Goal: Task Accomplishment & Management: Use online tool/utility

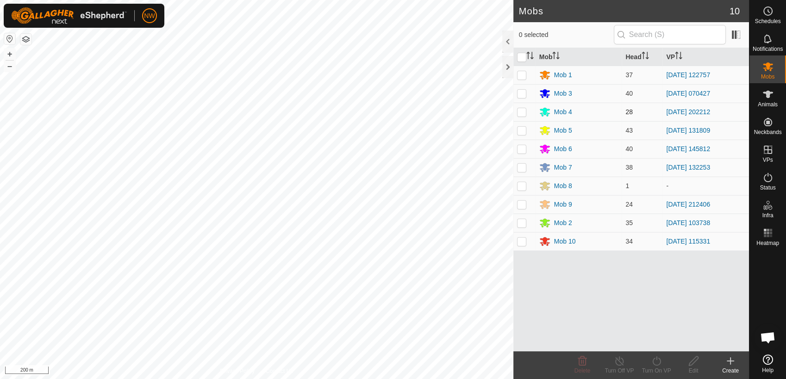
click at [522, 113] on p-checkbox at bounding box center [521, 111] width 9 height 7
checkbox input "true"
click at [654, 360] on icon at bounding box center [656, 361] width 12 height 11
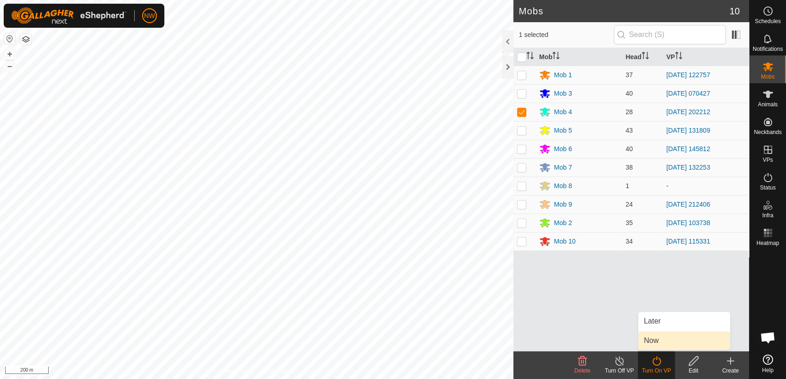
click at [654, 340] on link "Now" at bounding box center [684, 341] width 92 height 19
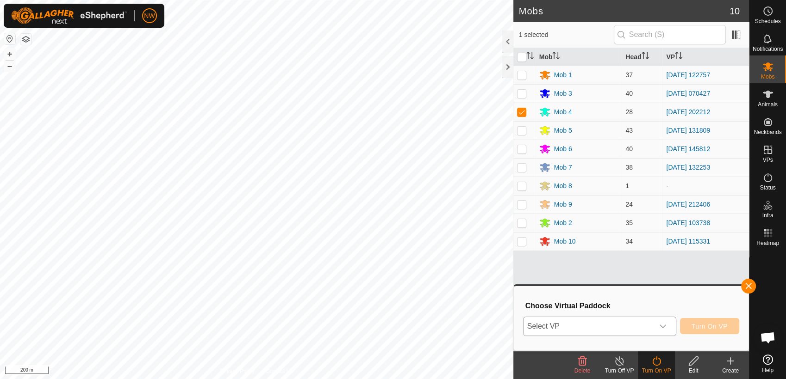
click at [665, 324] on icon "dropdown trigger" at bounding box center [662, 326] width 7 height 7
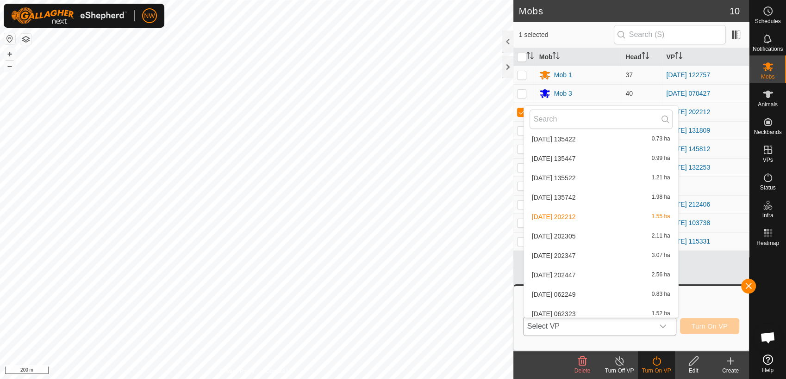
scroll to position [7803, 0]
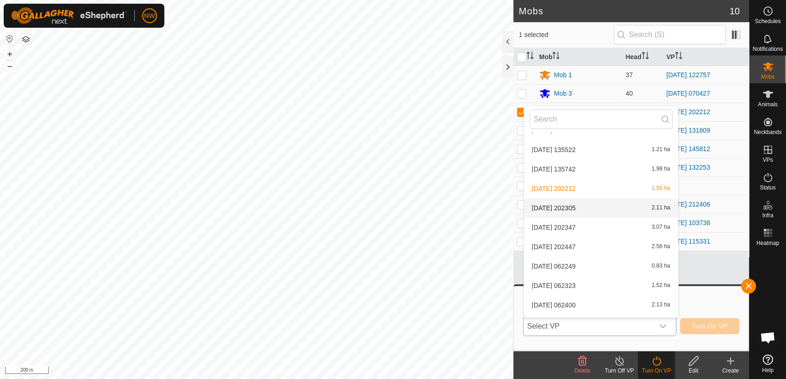
click at [567, 205] on li "[DATE] 202305 2.11 ha" at bounding box center [601, 208] width 154 height 19
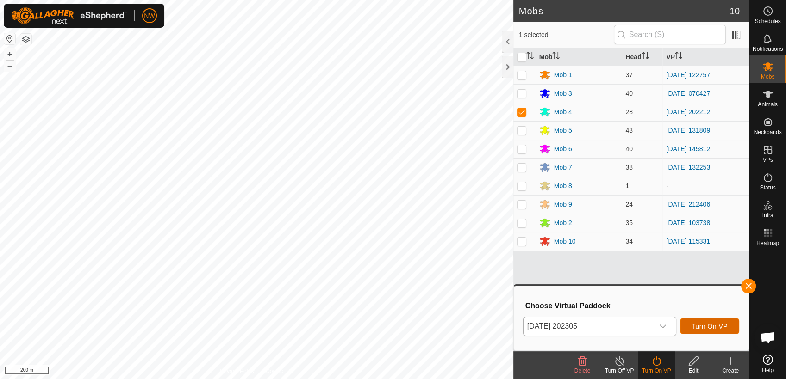
click at [711, 323] on span "Turn On VP" at bounding box center [709, 326] width 36 height 7
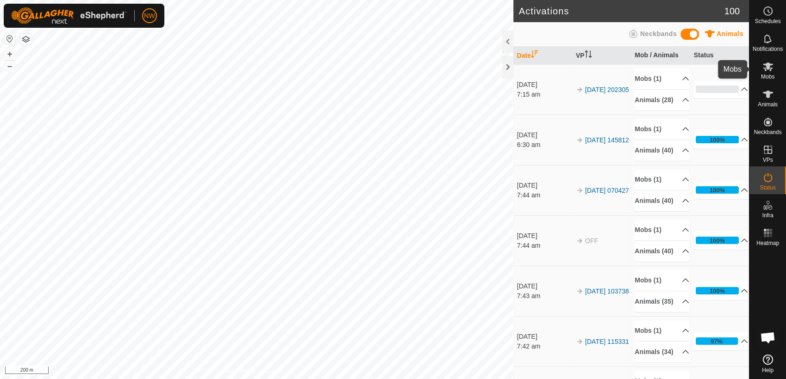
click at [768, 68] on icon at bounding box center [767, 66] width 10 height 9
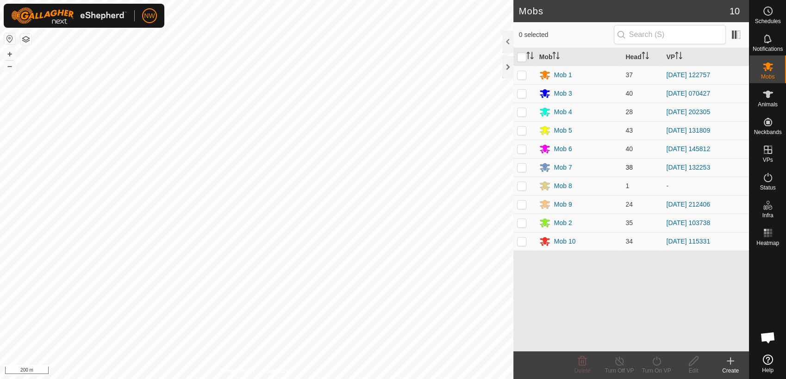
click at [522, 167] on p-checkbox at bounding box center [521, 167] width 9 height 7
checkbox input "true"
click at [659, 364] on icon at bounding box center [656, 361] width 8 height 9
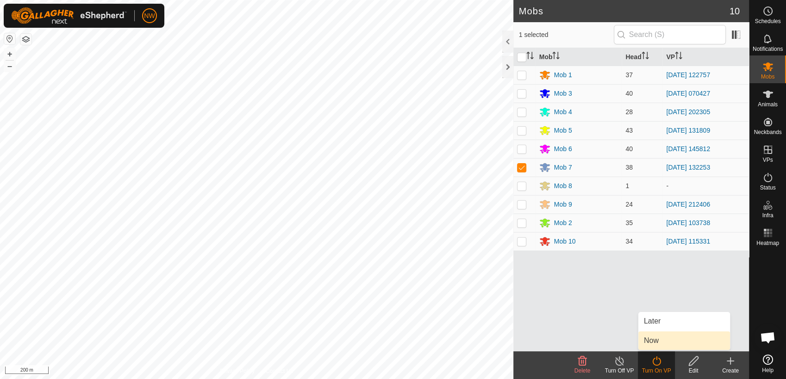
click at [657, 340] on link "Now" at bounding box center [684, 341] width 92 height 19
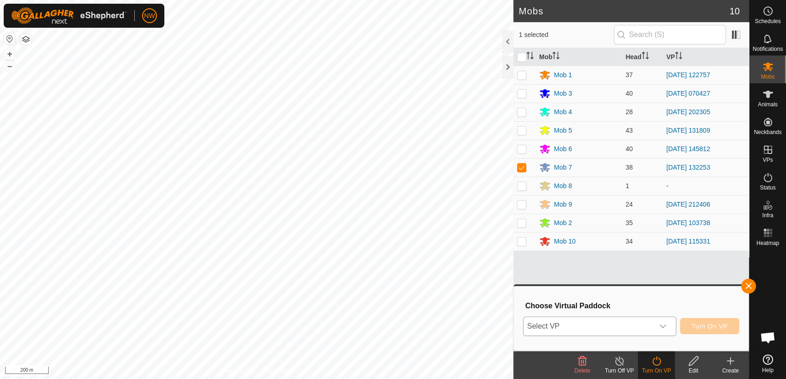
click at [666, 323] on icon "dropdown trigger" at bounding box center [662, 326] width 7 height 7
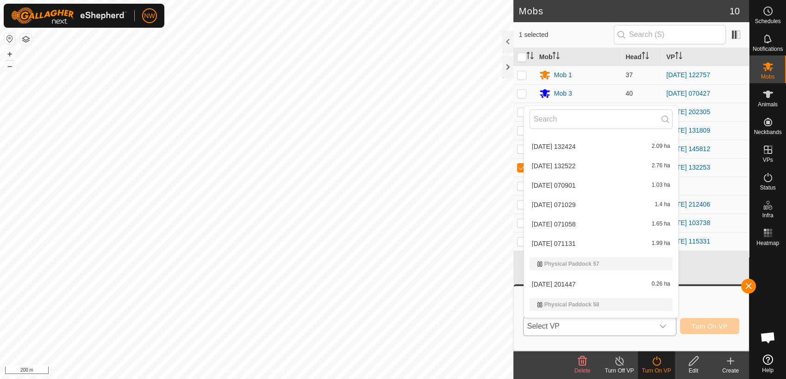
scroll to position [6929, 0]
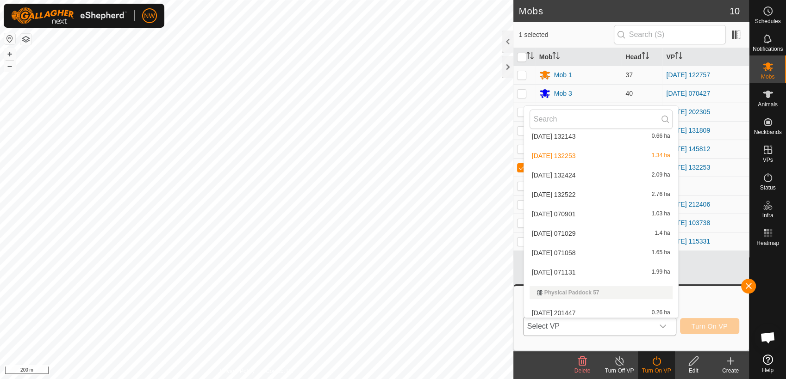
click at [566, 173] on li "[DATE] 132424 2.09 ha" at bounding box center [601, 175] width 154 height 19
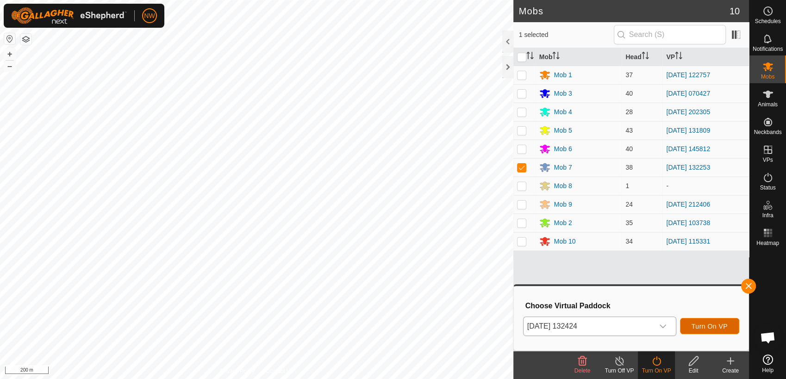
click at [706, 323] on span "Turn On VP" at bounding box center [709, 326] width 36 height 7
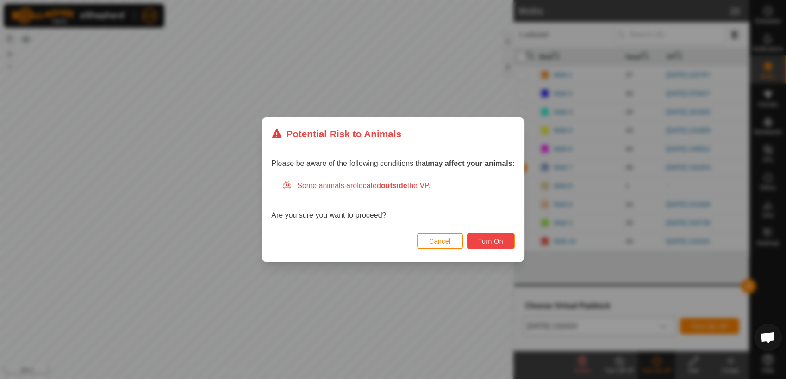
click at [506, 242] on button "Turn On" at bounding box center [490, 241] width 48 height 16
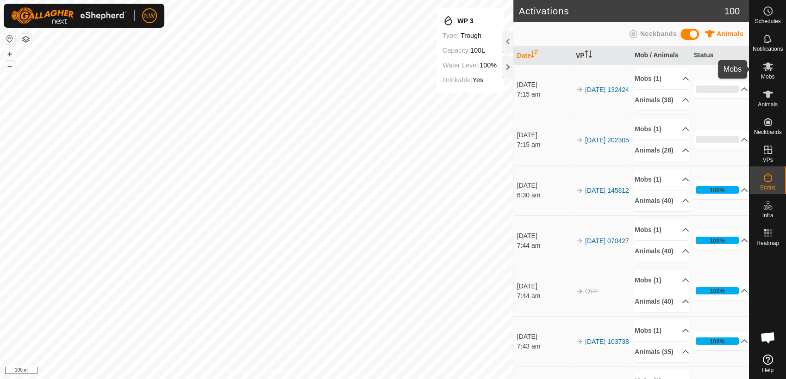
click at [766, 62] on icon at bounding box center [767, 66] width 11 height 11
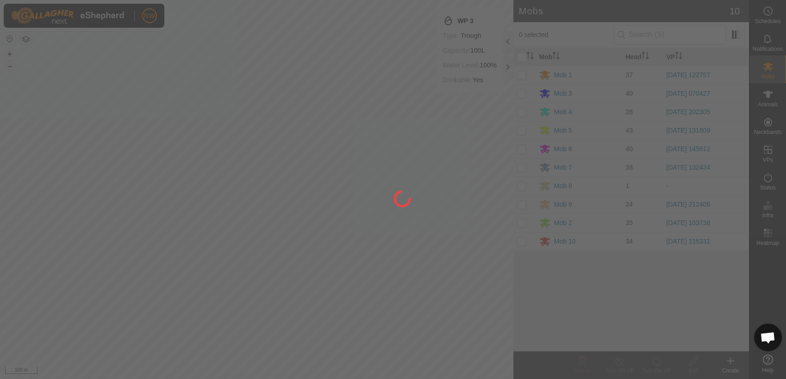
click at [521, 73] on div at bounding box center [393, 189] width 786 height 379
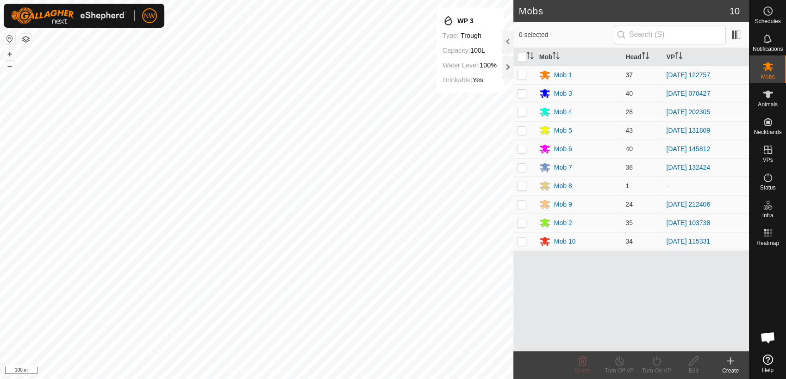
click at [521, 75] on p-checkbox at bounding box center [521, 74] width 9 height 7
checkbox input "true"
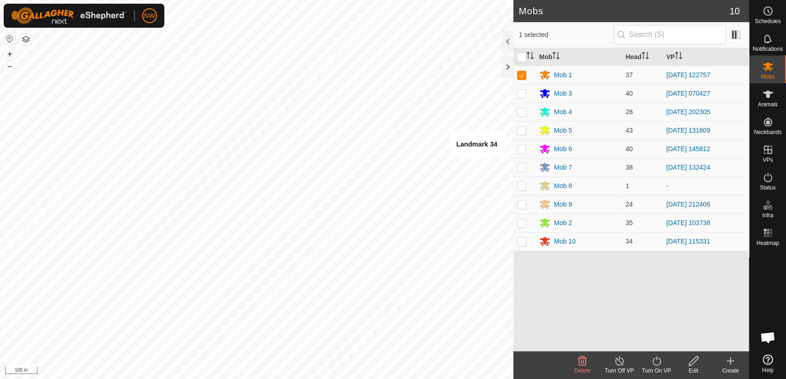
click at [657, 365] on icon at bounding box center [656, 361] width 12 height 11
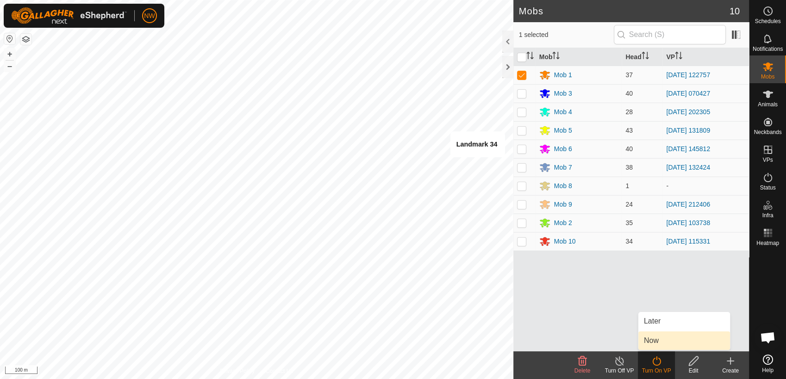
click at [655, 338] on link "Now" at bounding box center [684, 341] width 92 height 19
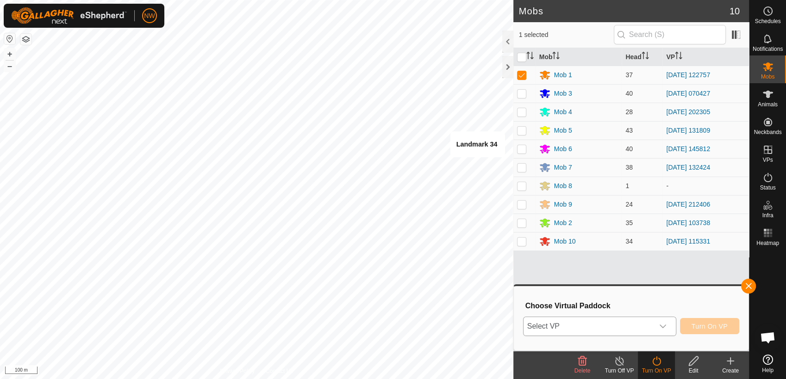
click at [665, 323] on icon "dropdown trigger" at bounding box center [662, 326] width 7 height 7
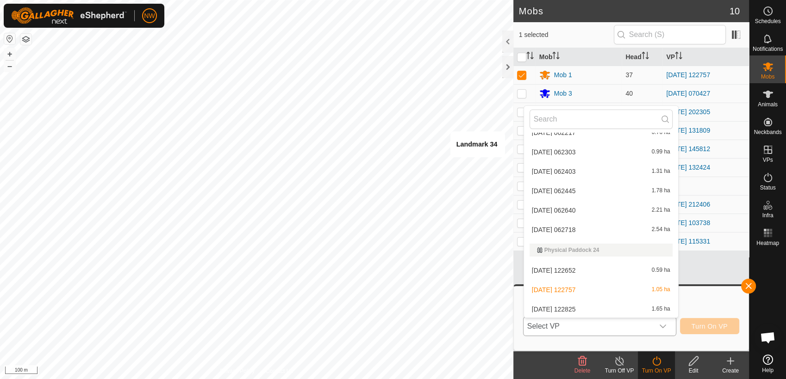
scroll to position [4704, 0]
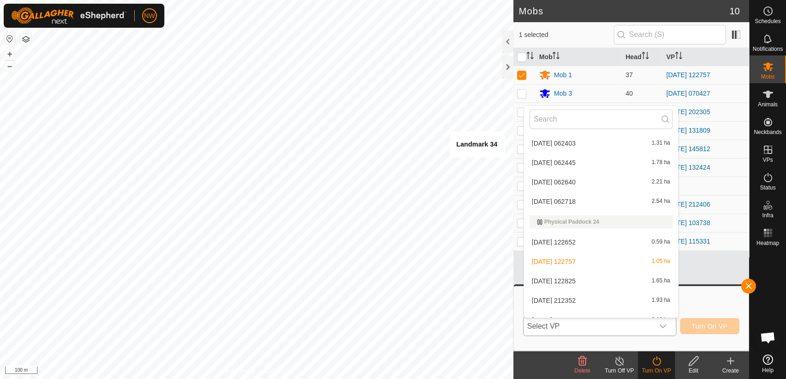
click at [569, 276] on li "[DATE] 122825 1.65 ha" at bounding box center [601, 281] width 154 height 19
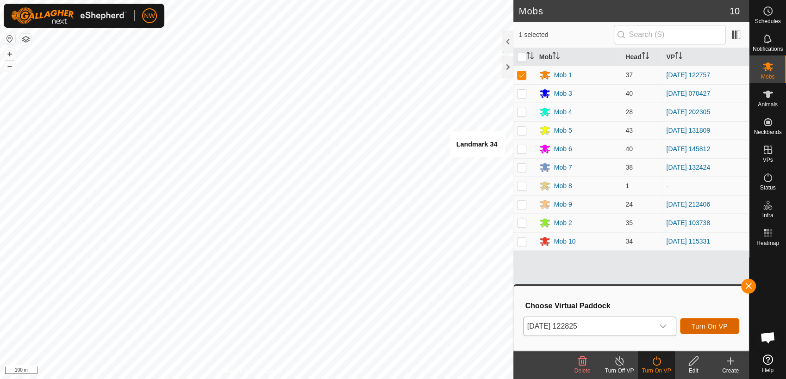
click at [714, 324] on span "Turn On VP" at bounding box center [709, 326] width 36 height 7
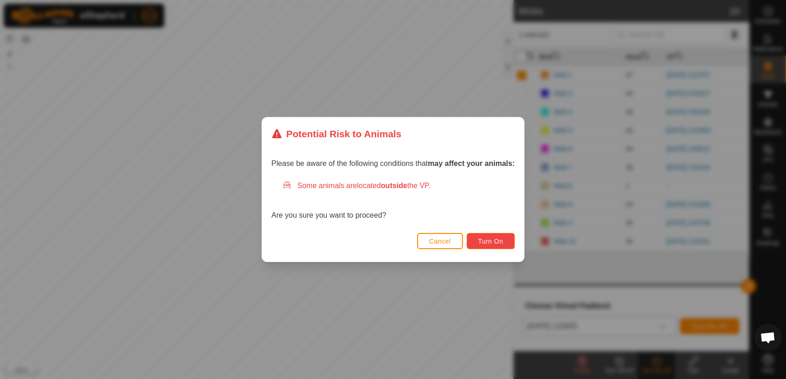
click at [480, 239] on span "Turn On" at bounding box center [490, 241] width 25 height 7
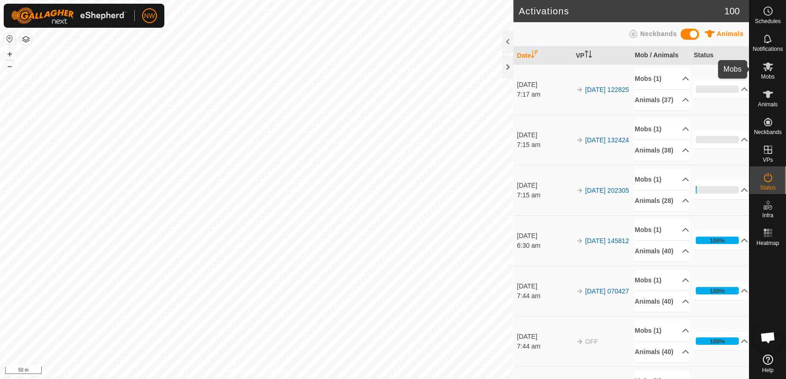
click at [775, 67] on div "Mobs" at bounding box center [767, 70] width 37 height 28
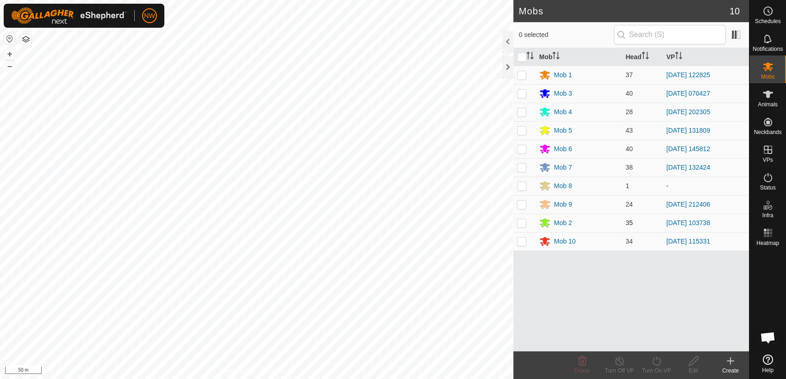
drag, startPoint x: 522, startPoint y: 222, endPoint x: 528, endPoint y: 226, distance: 7.1
click at [522, 223] on p-checkbox at bounding box center [521, 222] width 9 height 7
checkbox input "true"
click at [655, 363] on icon at bounding box center [656, 361] width 12 height 11
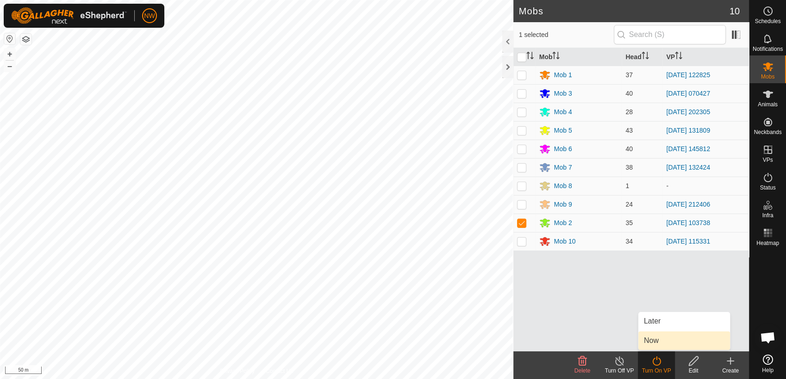
click at [654, 340] on link "Now" at bounding box center [684, 341] width 92 height 19
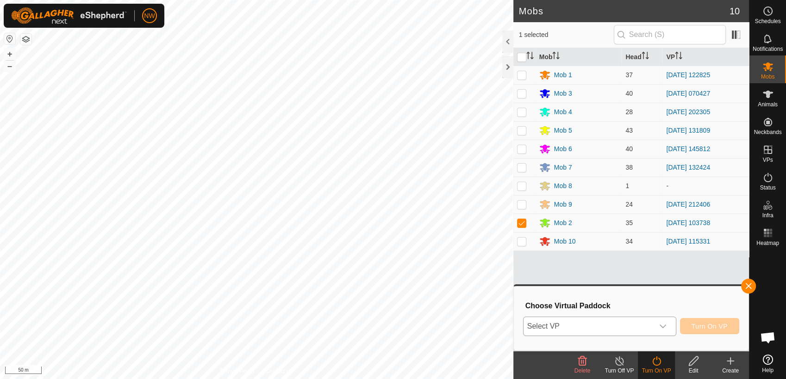
click at [662, 325] on icon "dropdown trigger" at bounding box center [662, 327] width 6 height 4
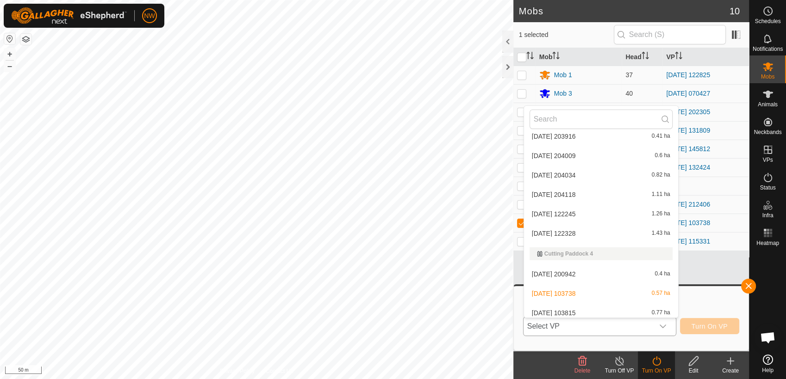
scroll to position [1238, 0]
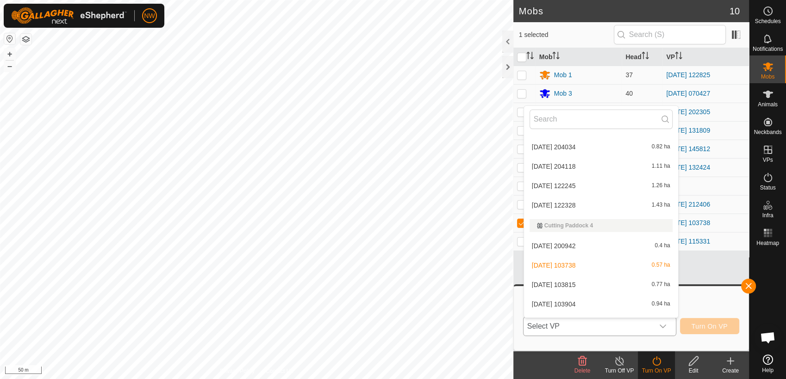
click at [570, 301] on li "[DATE] 103904 0.94 ha" at bounding box center [601, 304] width 154 height 19
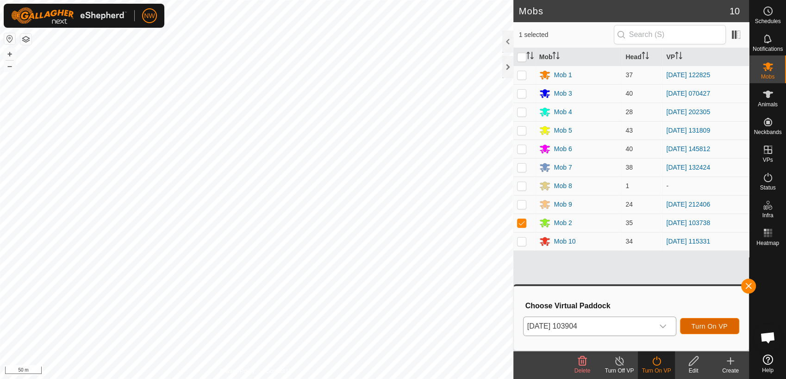
click at [712, 323] on span "Turn On VP" at bounding box center [709, 326] width 36 height 7
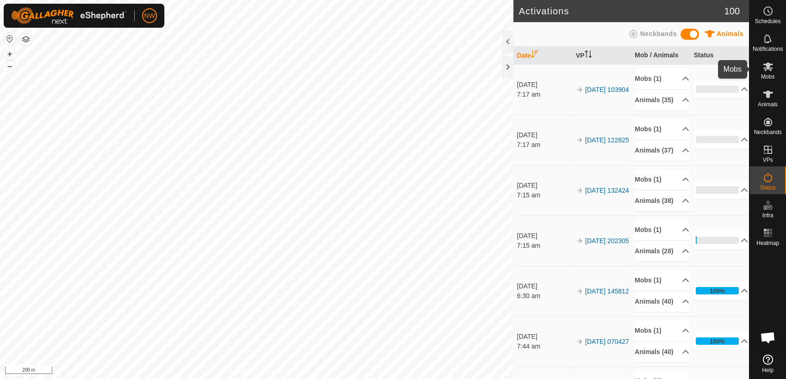
click at [769, 72] on es-mob-svg-icon at bounding box center [767, 66] width 17 height 15
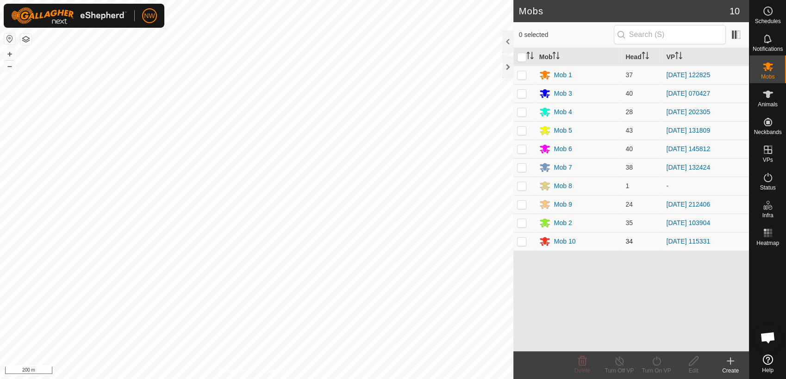
click at [523, 242] on p-checkbox at bounding box center [521, 241] width 9 height 7
checkbox input "true"
click at [655, 365] on icon at bounding box center [656, 361] width 12 height 11
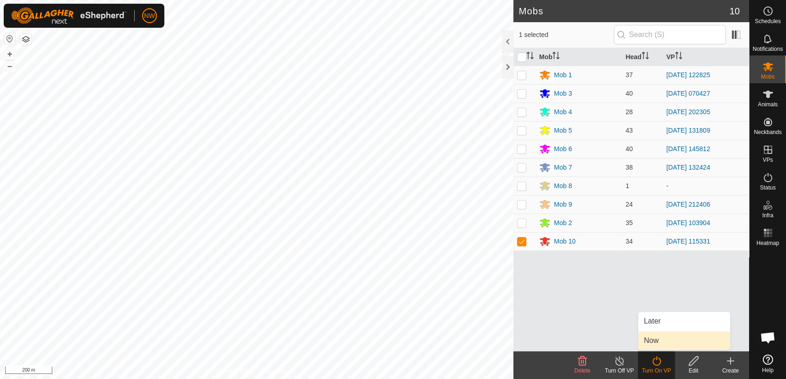
click at [657, 340] on link "Now" at bounding box center [684, 341] width 92 height 19
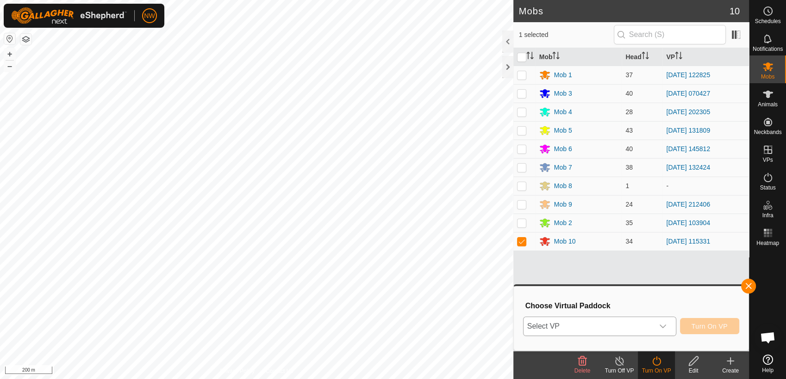
click at [666, 325] on icon "dropdown trigger" at bounding box center [662, 327] width 6 height 4
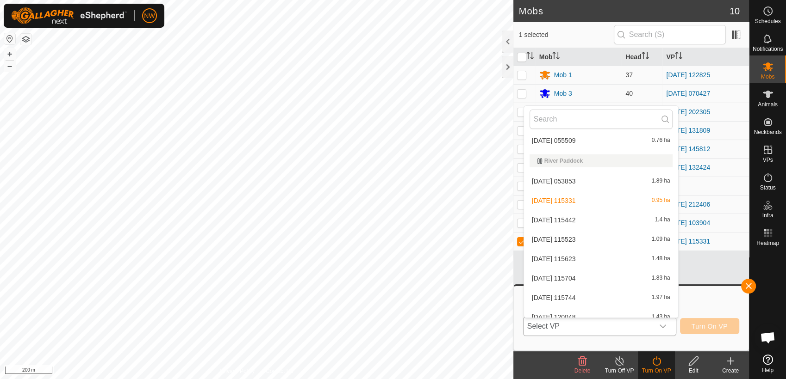
scroll to position [10299, 0]
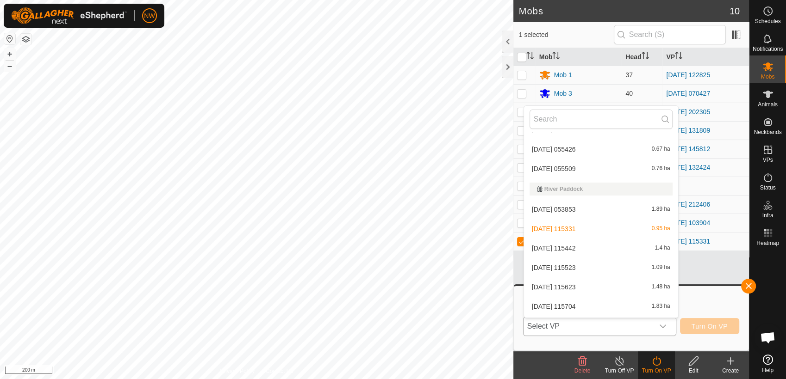
click at [551, 243] on li "[DATE] 115442 1.4 ha" at bounding box center [601, 248] width 154 height 19
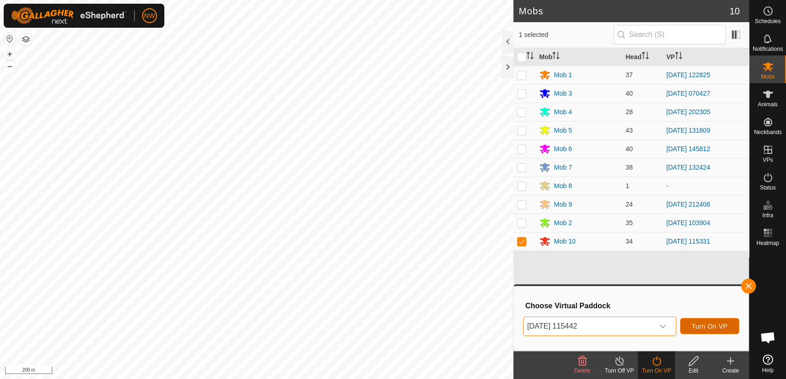
click at [714, 323] on span "Turn On VP" at bounding box center [709, 326] width 36 height 7
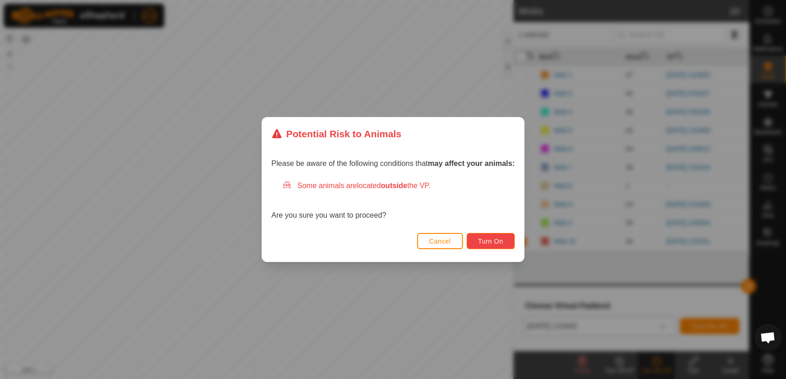
click at [502, 240] on button "Turn On" at bounding box center [490, 241] width 48 height 16
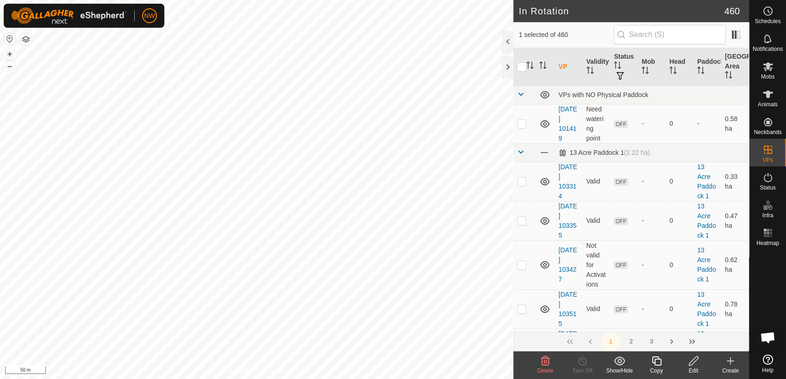
click at [658, 365] on icon at bounding box center [656, 361] width 12 height 11
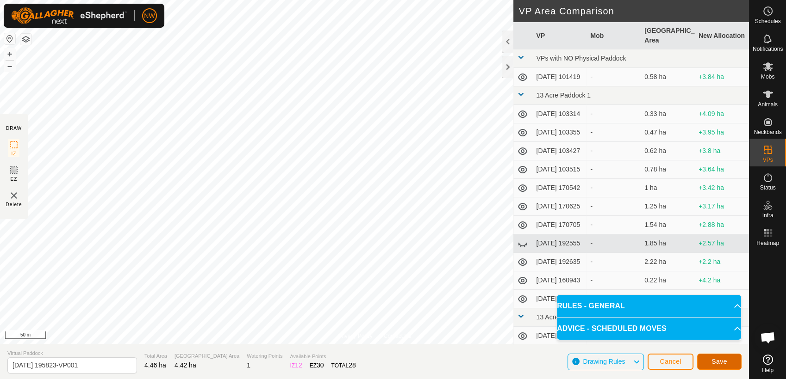
click at [722, 362] on span "Save" at bounding box center [719, 361] width 16 height 7
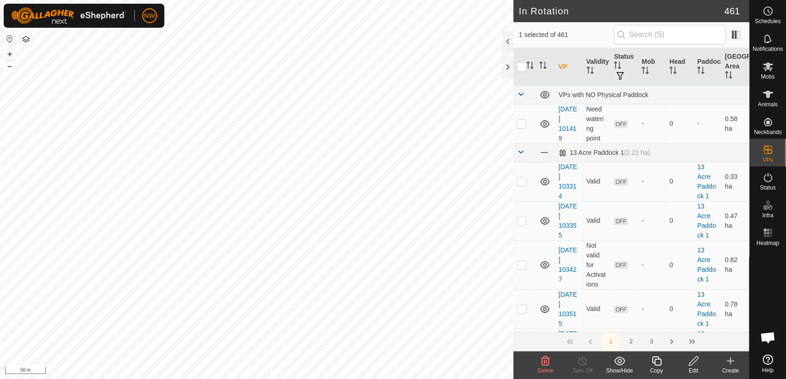
click at [656, 361] on icon at bounding box center [656, 361] width 12 height 11
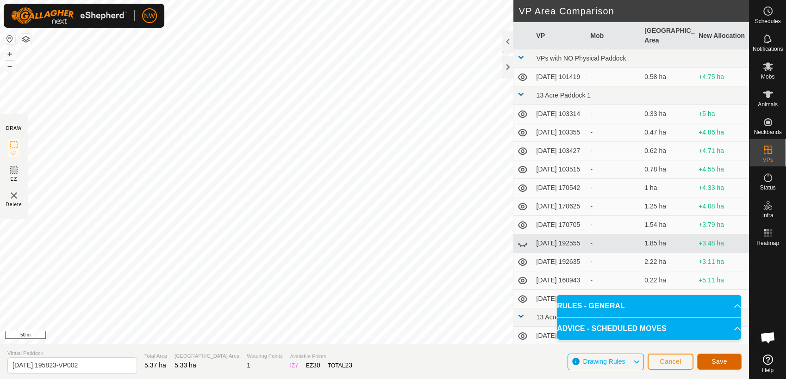
click at [718, 360] on span "Save" at bounding box center [719, 361] width 16 height 7
